Goal: Information Seeking & Learning: Check status

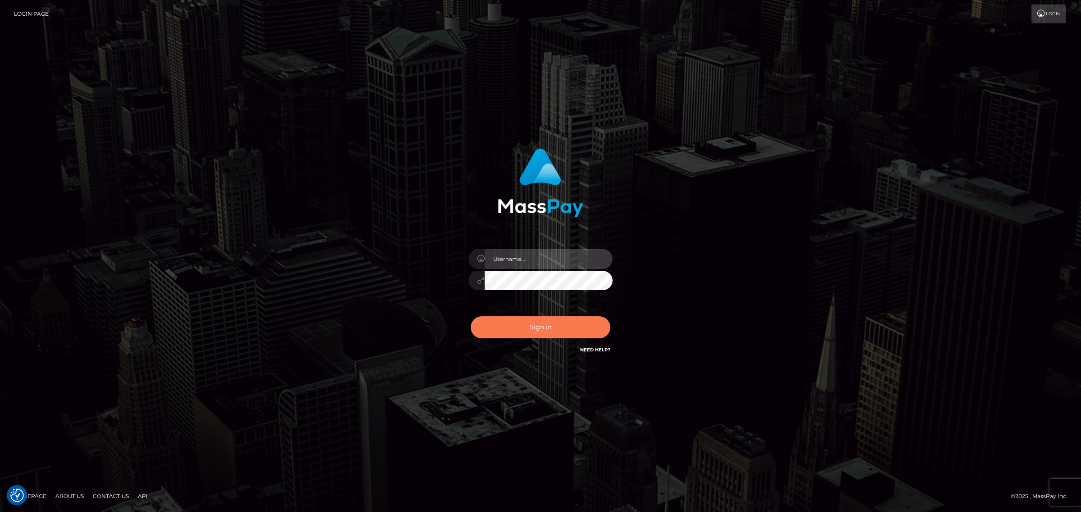
type input "Angelo.Xcite"
click at [540, 331] on button "Sign in" at bounding box center [541, 328] width 140 height 22
type input "Angelo.Xcite"
click at [552, 331] on button "Sign in" at bounding box center [541, 328] width 140 height 22
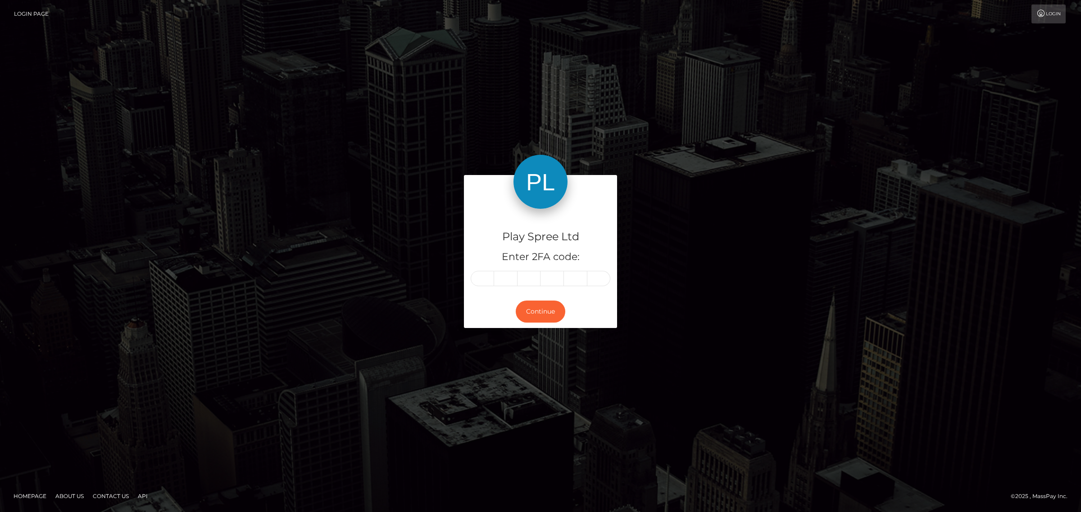
click at [486, 283] on input "text" at bounding box center [482, 278] width 23 height 15
type input "7"
type input "9"
type input "5"
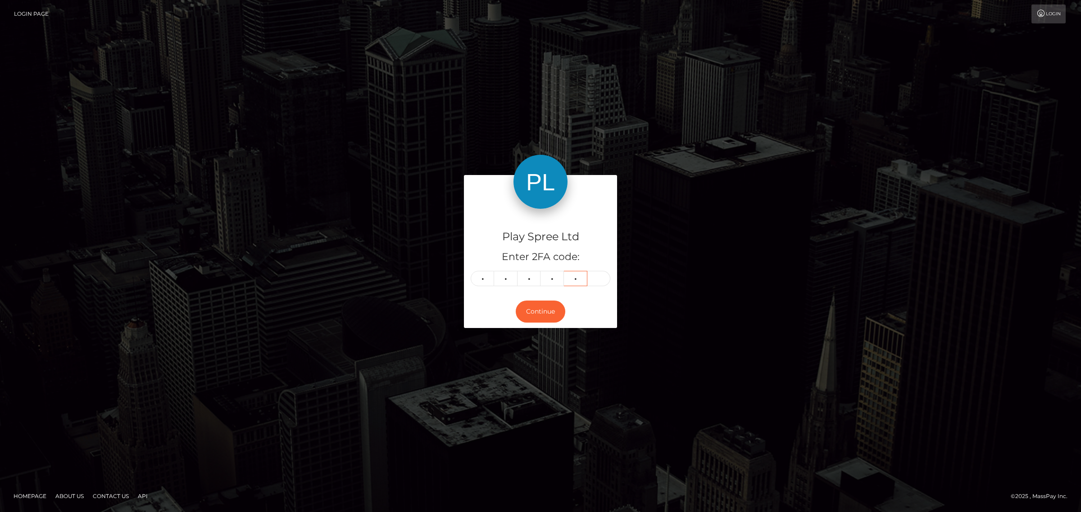
type input "7"
type input "2"
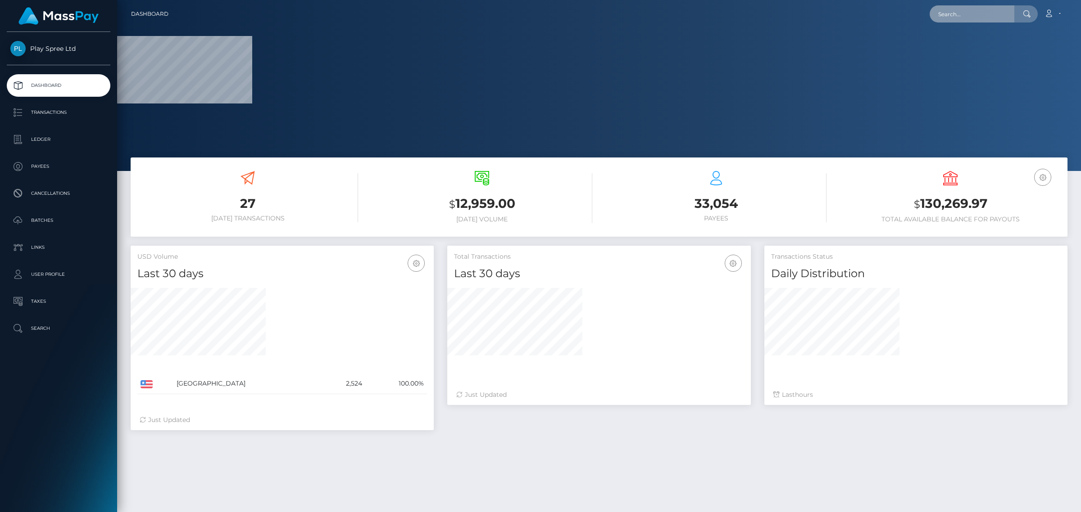
click at [966, 16] on input "text" at bounding box center [971, 13] width 85 height 17
paste input "5c2db1b6-f370-4bd8-a621-d2299b198f33"
type input "5c2db1b6-f370-4bd8-a621-d2299b198f33"
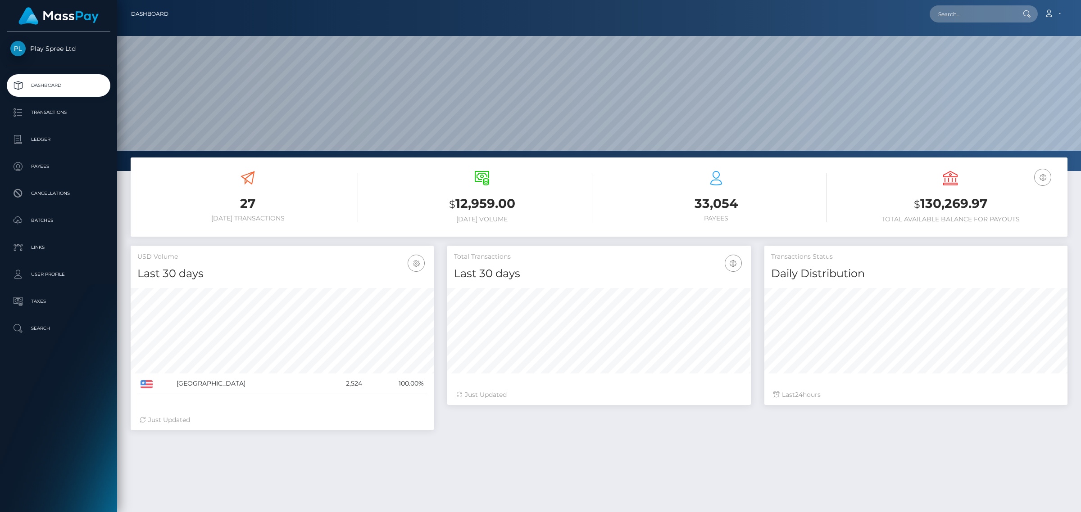
scroll to position [159, 303]
click at [955, 19] on input "text" at bounding box center [971, 13] width 85 height 17
paste input "5c2db1b6-f370-4bd8-a621-d2299b198f33"
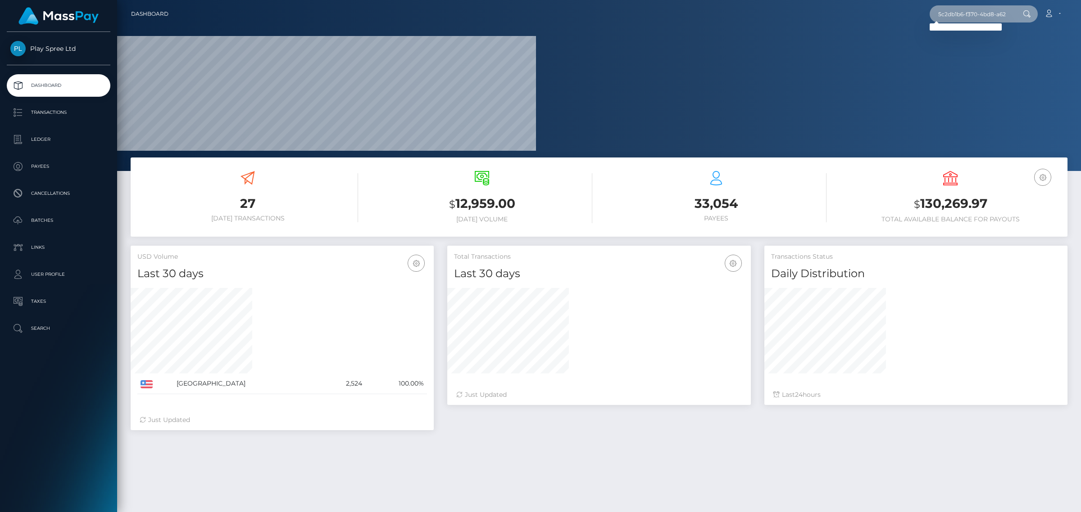
scroll to position [0, 0]
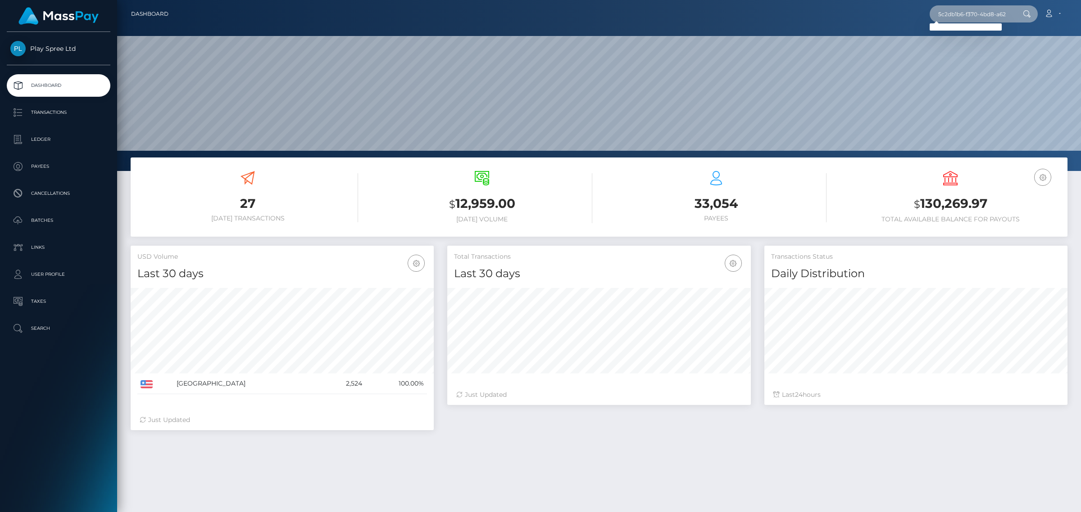
click at [973, 18] on input "5c2db1b6-f370-4bd8-a621-d2299b198f33" at bounding box center [971, 13] width 85 height 17
paste input "42797"
type input "427973"
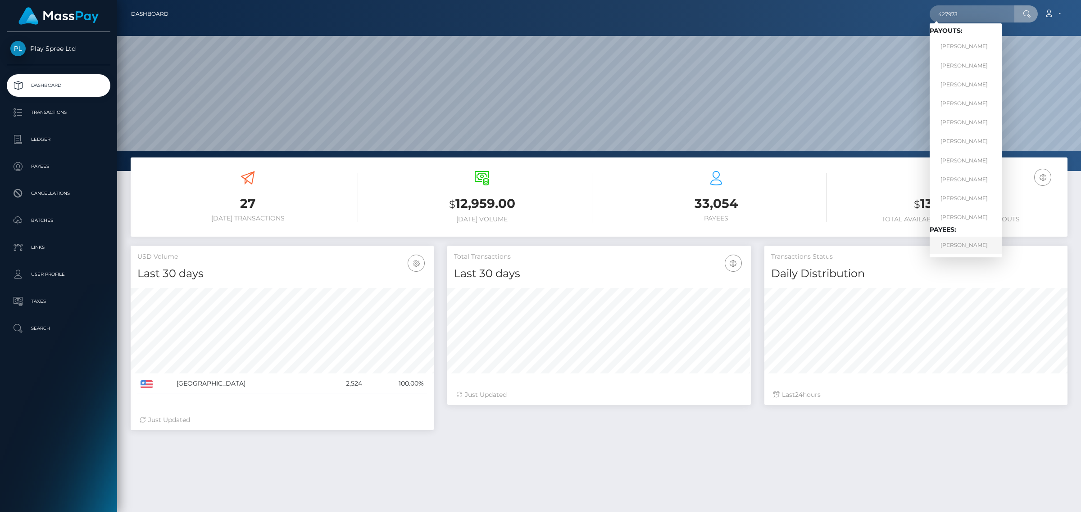
click at [988, 239] on link "COREY KENNEDY GARNER" at bounding box center [965, 245] width 72 height 17
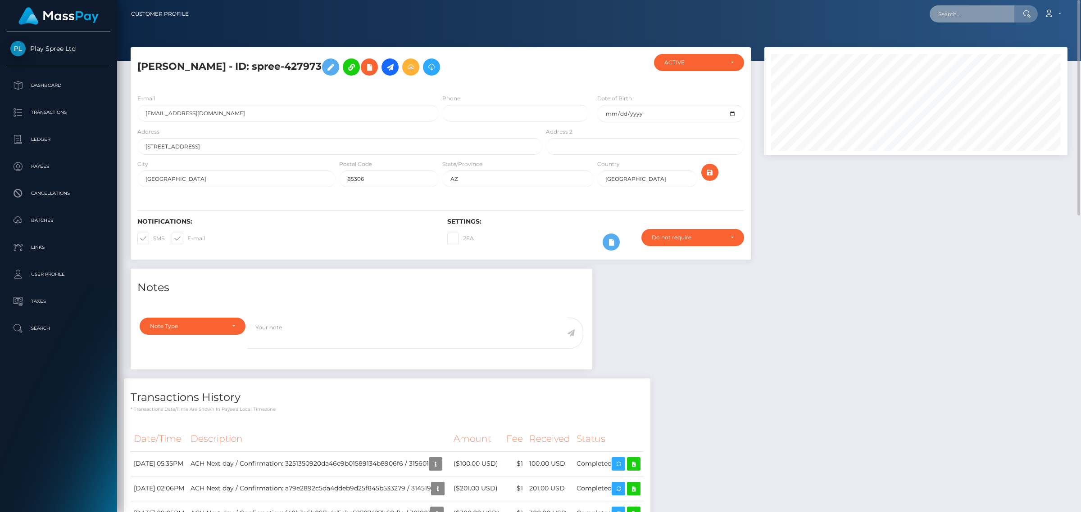
click at [970, 17] on input "text" at bounding box center [971, 13] width 85 height 17
paste input "0e86f428-8d42-4dcd-8bef-90e53271076f"
click at [993, 14] on input "0e86f428-8d42-4dcd-8bef-90e53271076f" at bounding box center [971, 13] width 85 height 17
paste input "60701"
type input "60701"
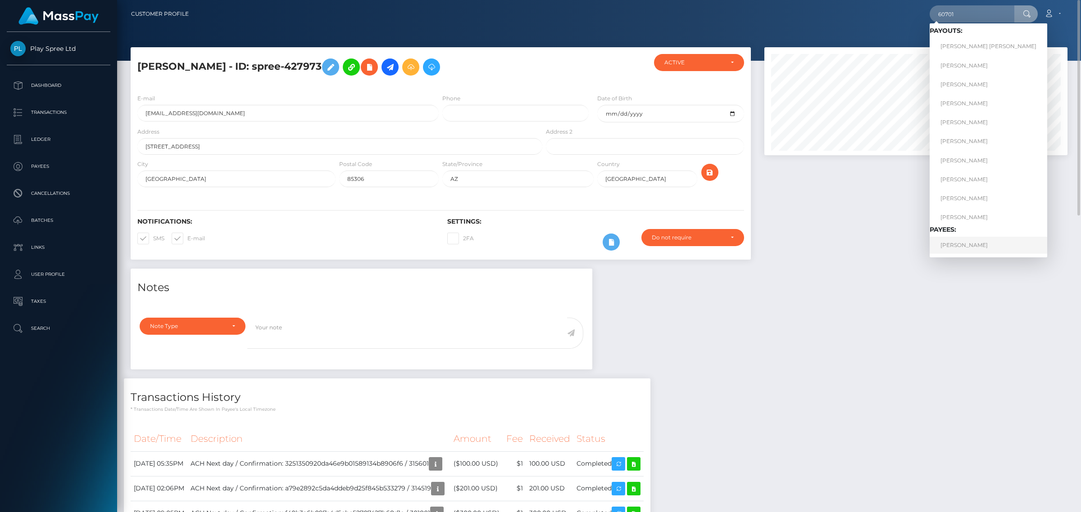
drag, startPoint x: 946, startPoint y: 251, endPoint x: 942, endPoint y: 249, distance: 5.0
click at [946, 251] on link "Mary Langston" at bounding box center [988, 245] width 118 height 17
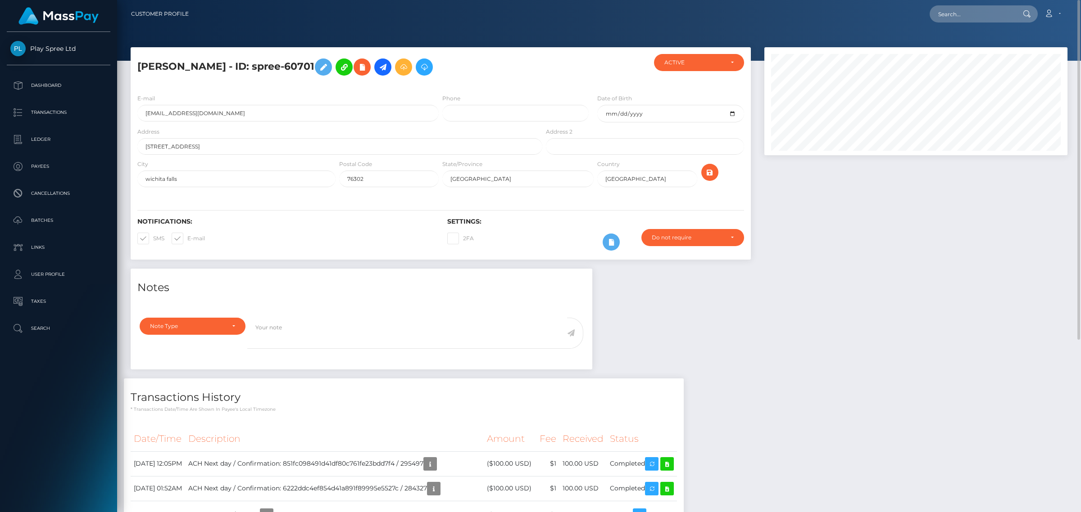
click at [965, 1] on nav "Customer Profile Loading... Loading... Account" at bounding box center [599, 14] width 964 height 28
click at [962, 23] on div "Loading... Loading... Account Edit Profile Logout" at bounding box center [631, 14] width 871 height 19
click at [964, 22] on input "text" at bounding box center [971, 13] width 85 height 17
paste input "f730f1eb-a26d-4fad-85d2-ecab7245d110"
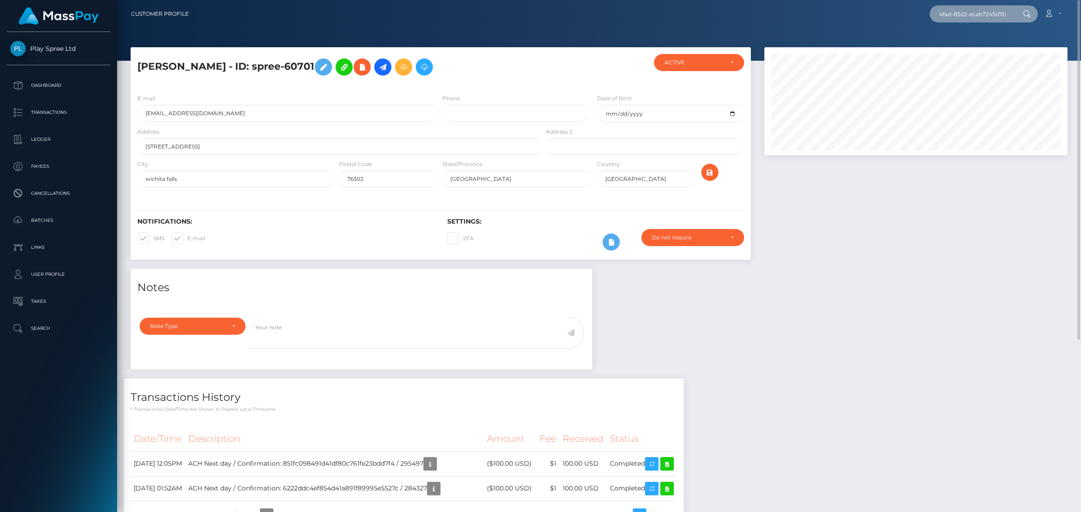
type input "f730f1eb-a26d-4fad-85d2-ecab7245d110"
click at [992, 43] on link "ESMERALDA GUADALUPE RODRIGUEZ" at bounding box center [965, 46] width 72 height 17
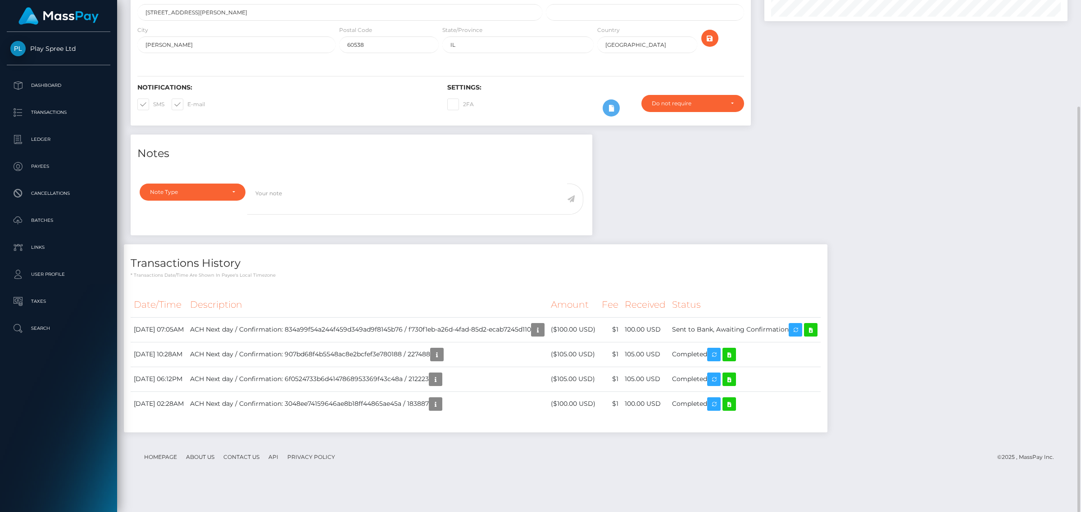
scroll to position [108, 303]
drag, startPoint x: 435, startPoint y: 358, endPoint x: 559, endPoint y: 365, distance: 123.6
click at [547, 342] on td "ACH Next day / Confirmation: 834a99f54a244f459d349ad9f8145b76 / f730f1eb-a26d-4…" at bounding box center [367, 329] width 361 height 25
click at [446, 367] on td "ACH Next day / Confirmation: 907bd68f4b5548ac8e2bcfef3e780188 / 227488" at bounding box center [367, 354] width 361 height 25
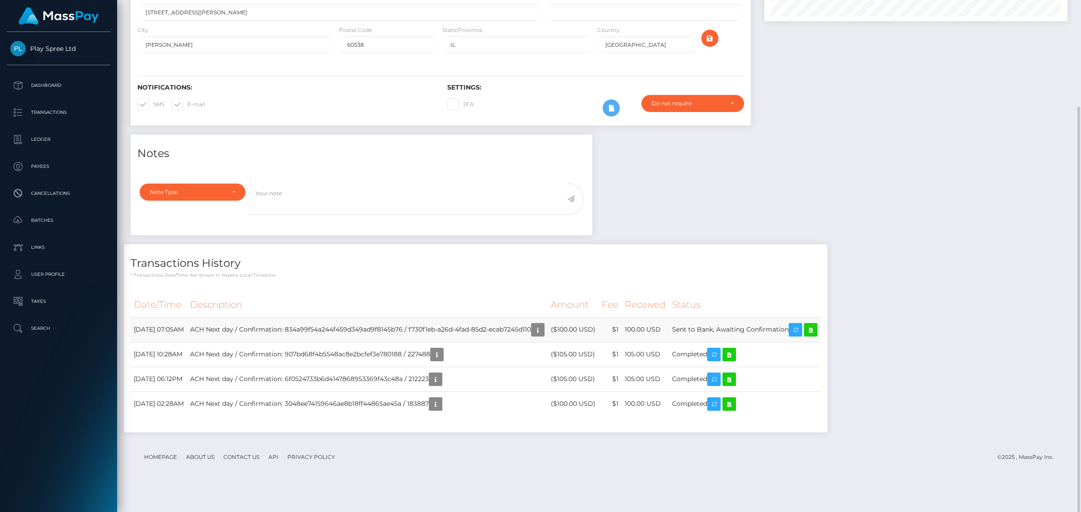
drag, startPoint x: 436, startPoint y: 355, endPoint x: 559, endPoint y: 359, distance: 123.0
click at [547, 342] on td "ACH Next day / Confirmation: 834a99f54a244f459d349ad9f8145b76 / f730f1eb-a26d-4…" at bounding box center [367, 329] width 361 height 25
click at [955, 397] on div "Notes Note Type Compliance Clear Compliance General Note Type" at bounding box center [599, 288] width 950 height 307
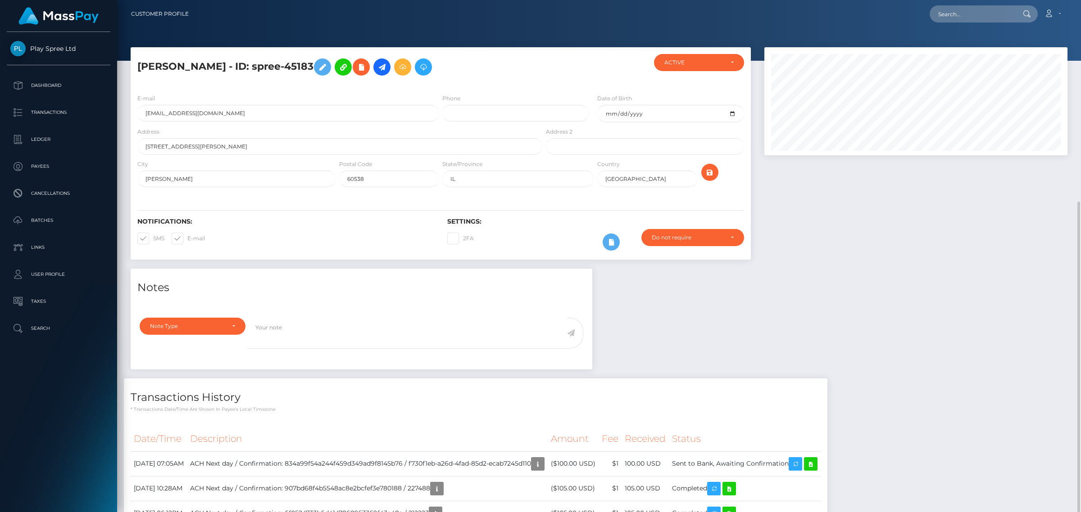
scroll to position [134, 0]
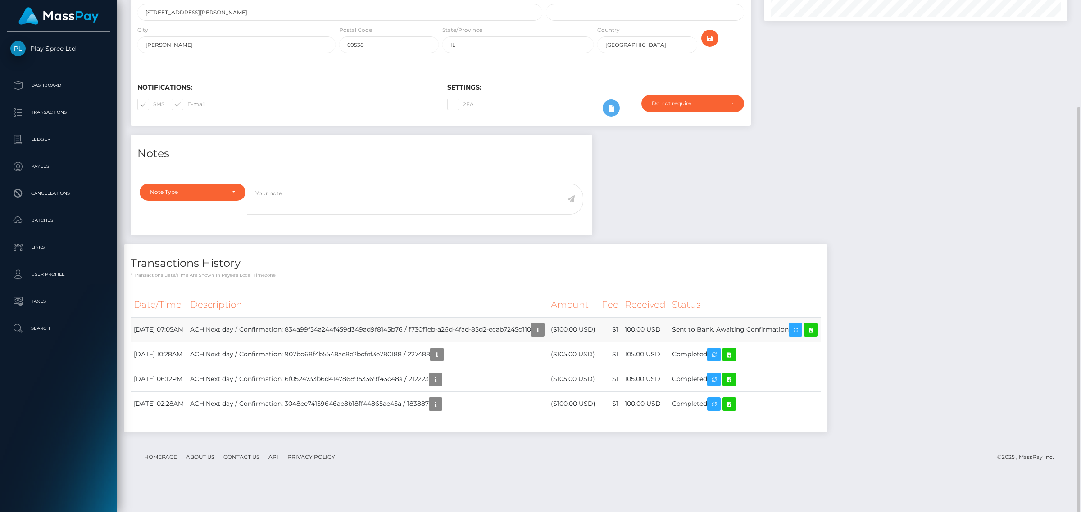
click at [491, 342] on td "ACH Next day / Confirmation: 834a99f54a244f459d349ad9f8145b76 / f730f1eb-a26d-4…" at bounding box center [367, 329] width 361 height 25
click at [440, 342] on td "ACH Next day / Confirmation: 834a99f54a244f459d349ad9f8145b76 / f730f1eb-a26d-4…" at bounding box center [367, 329] width 361 height 25
drag, startPoint x: 436, startPoint y: 354, endPoint x: 559, endPoint y: 356, distance: 122.9
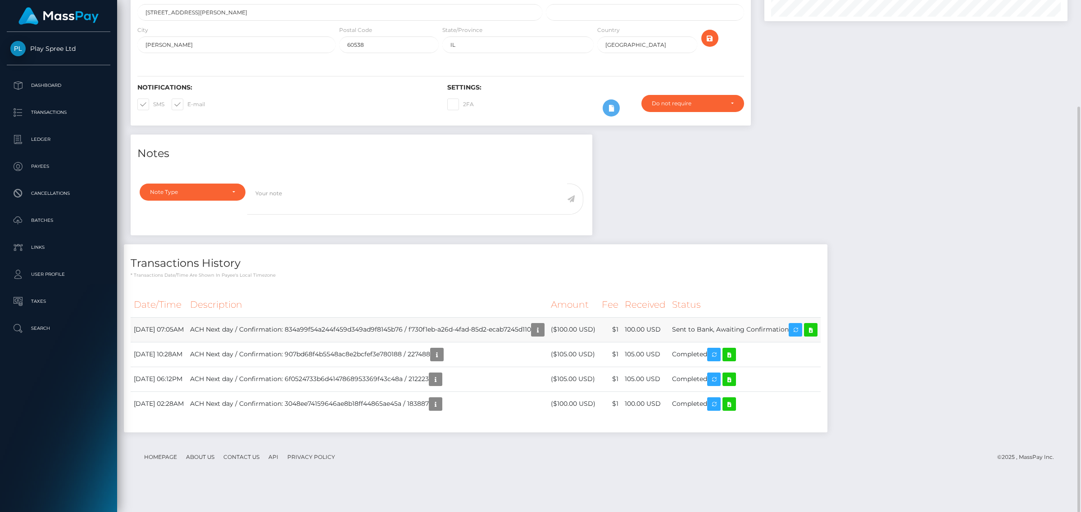
click at [547, 342] on td "ACH Next day / Confirmation: 834a99f54a244f459d349ad9f8145b76 / f730f1eb-a26d-4…" at bounding box center [367, 329] width 361 height 25
copy td "f730f1eb-a26d-4fad-85d2-ecab7245d110"
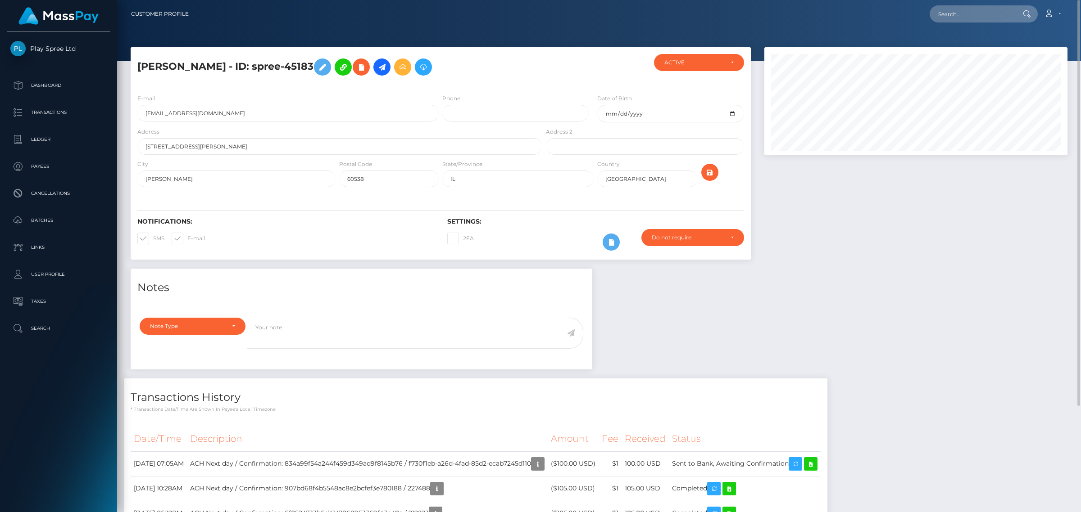
click at [416, 65] on h5 "ESMERALDA GUADALUPE RODRIGUEZ - ID: spree-45183" at bounding box center [337, 67] width 400 height 26
copy h5 "45183"
click at [398, 66] on h5 "ESMERALDA GUADALUPE RODRIGUEZ - ID: spree-45183" at bounding box center [337, 67] width 400 height 26
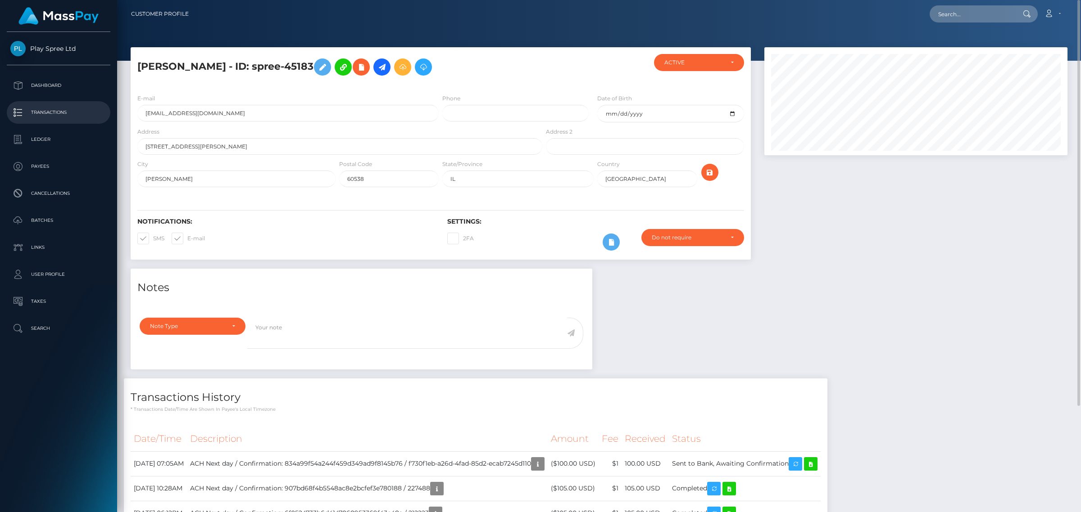
click at [42, 105] on link "Transactions" at bounding box center [59, 112] width 104 height 23
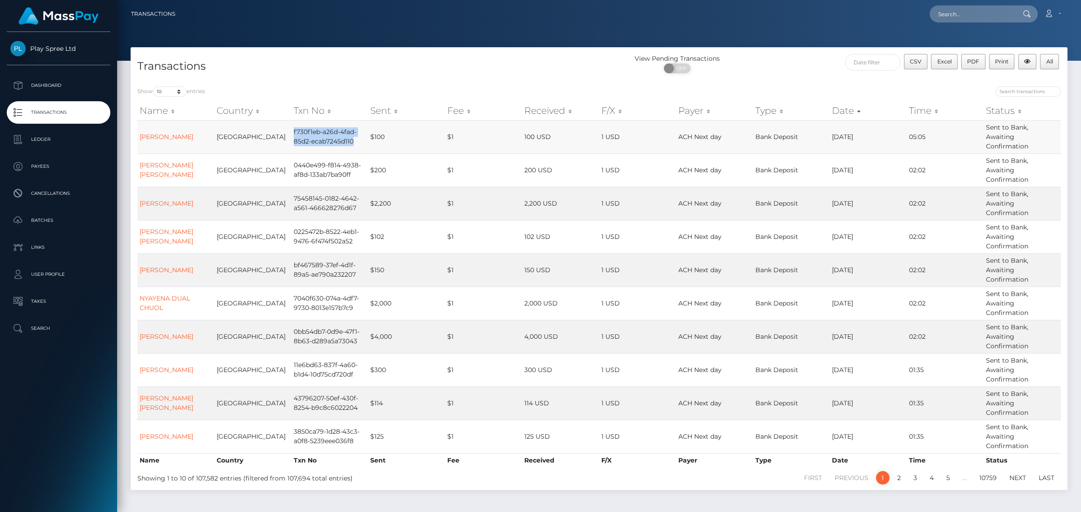
drag, startPoint x: 293, startPoint y: 131, endPoint x: 358, endPoint y: 139, distance: 65.2
click at [358, 139] on td "f730f1eb-a26d-4fad-85d2-ecab7245d110" at bounding box center [329, 136] width 77 height 33
copy td "f730f1eb-a26d-4fad-85d2-ecab7245d110"
